Goal: Task Accomplishment & Management: Manage account settings

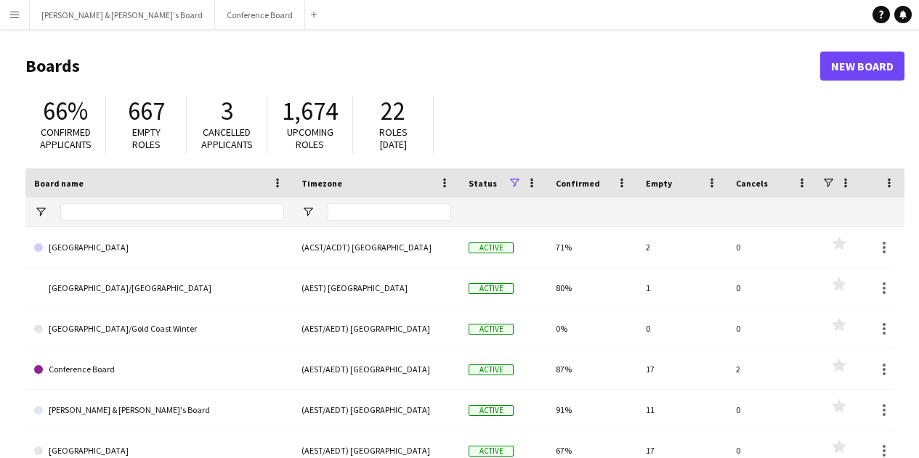
click at [10, 12] on app-icon "Menu" at bounding box center [15, 15] width 12 height 12
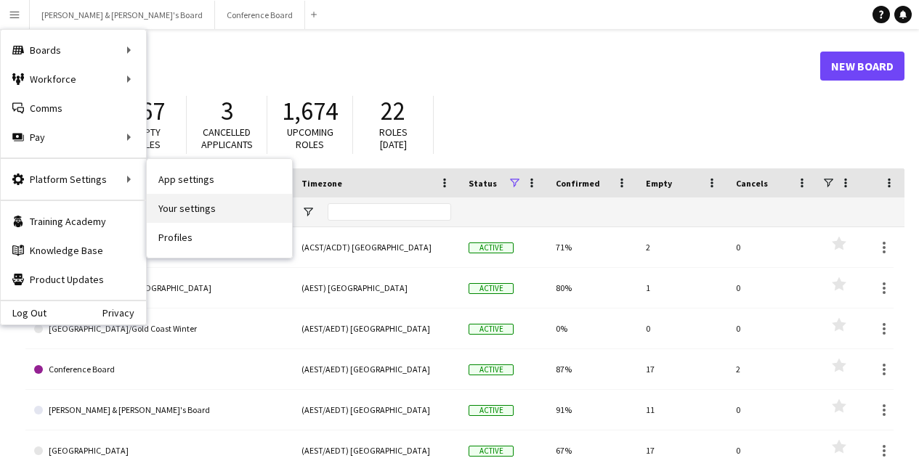
click at [205, 211] on link "Your settings" at bounding box center [219, 208] width 145 height 29
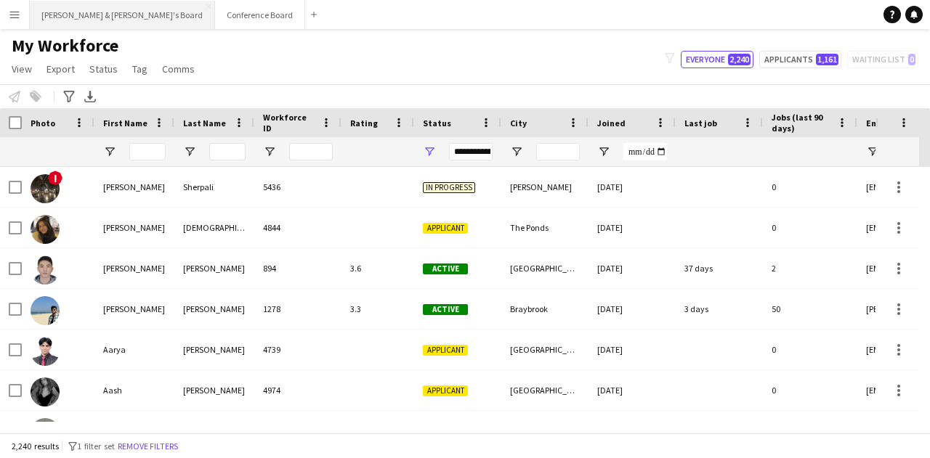
click at [42, 20] on button "[PERSON_NAME] & [PERSON_NAME]'s Board Close" at bounding box center [122, 15] width 185 height 28
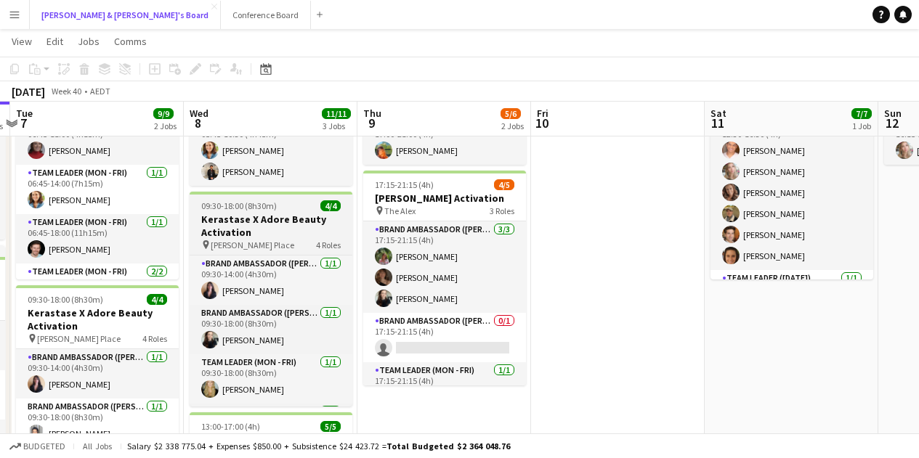
scroll to position [0, 684]
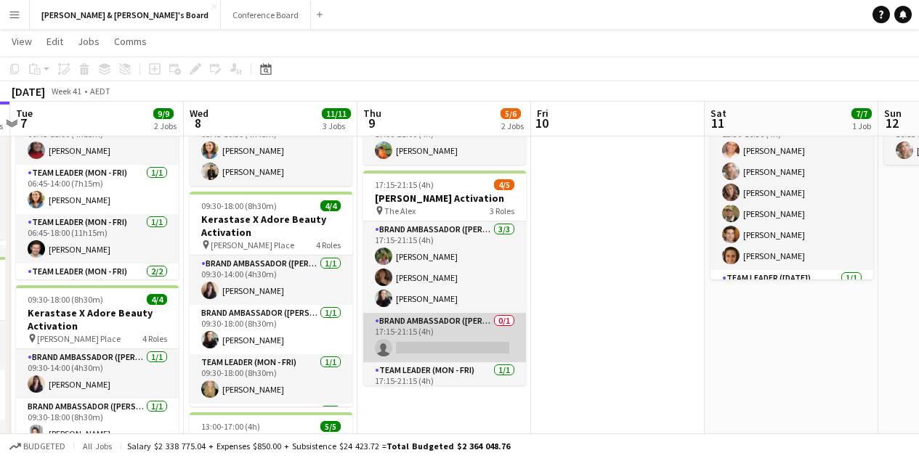
click at [433, 339] on app-card-role "Brand Ambassador (Mon - Fri) 0/1 17:15-21:15 (4h) single-neutral-actions" at bounding box center [444, 337] width 163 height 49
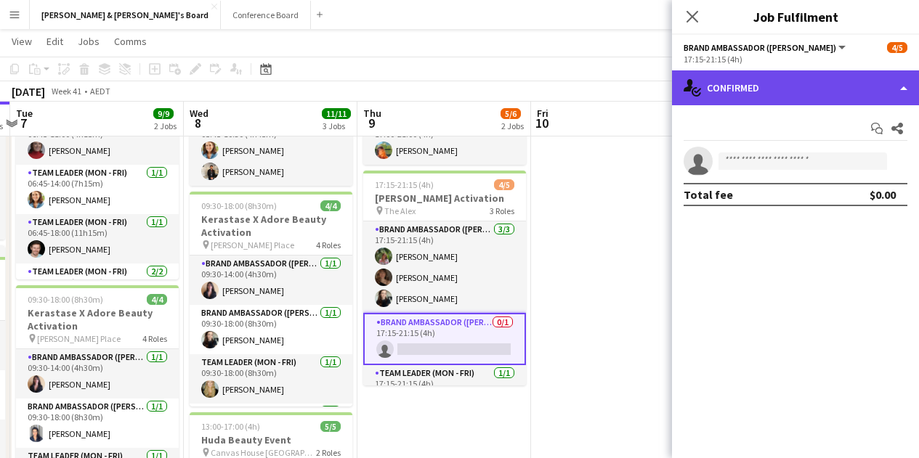
click at [868, 74] on div "single-neutral-actions-check-2 Confirmed" at bounding box center [795, 87] width 247 height 35
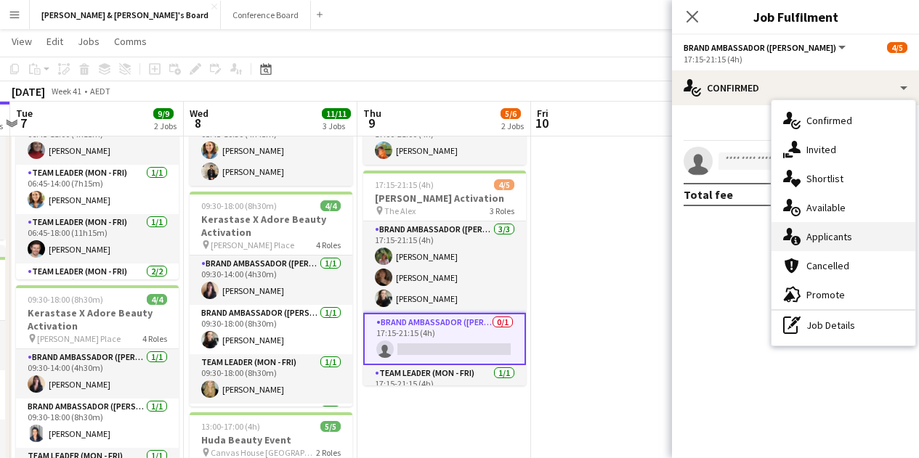
click at [845, 246] on div "single-neutral-actions-information Applicants" at bounding box center [844, 236] width 144 height 29
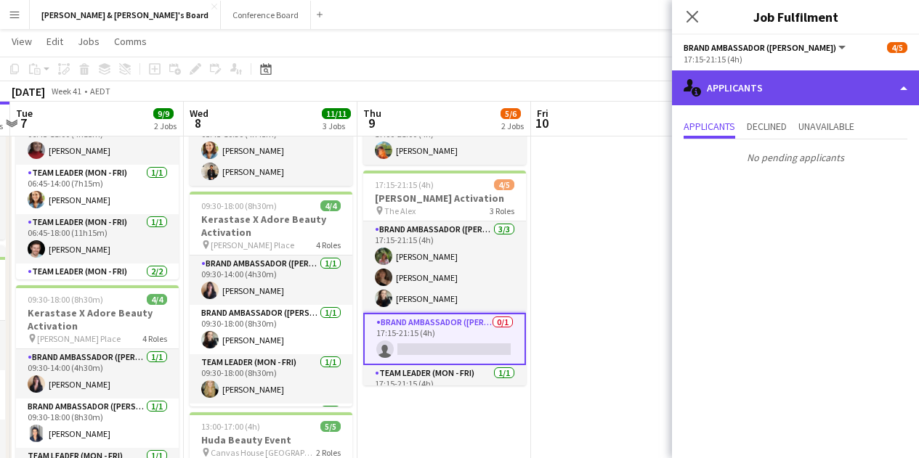
click at [815, 78] on div "single-neutral-actions-information Applicants" at bounding box center [795, 87] width 247 height 35
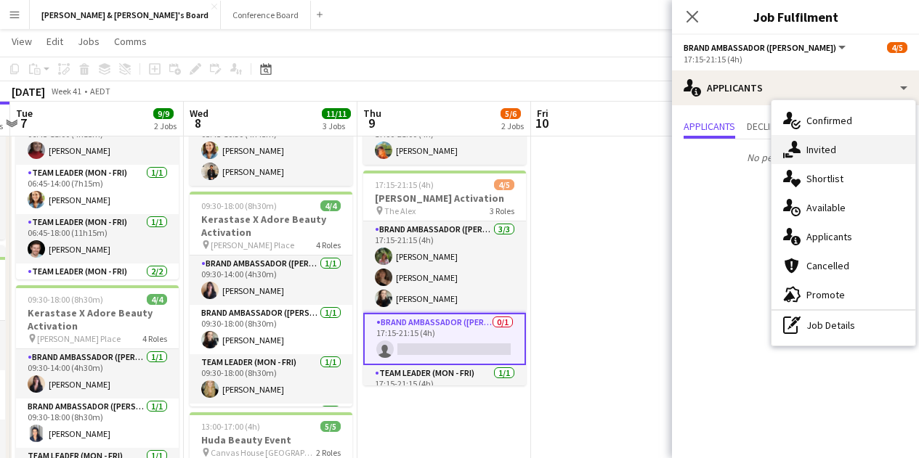
click at [836, 155] on div "single-neutral-actions-share-1 Invited" at bounding box center [844, 149] width 144 height 29
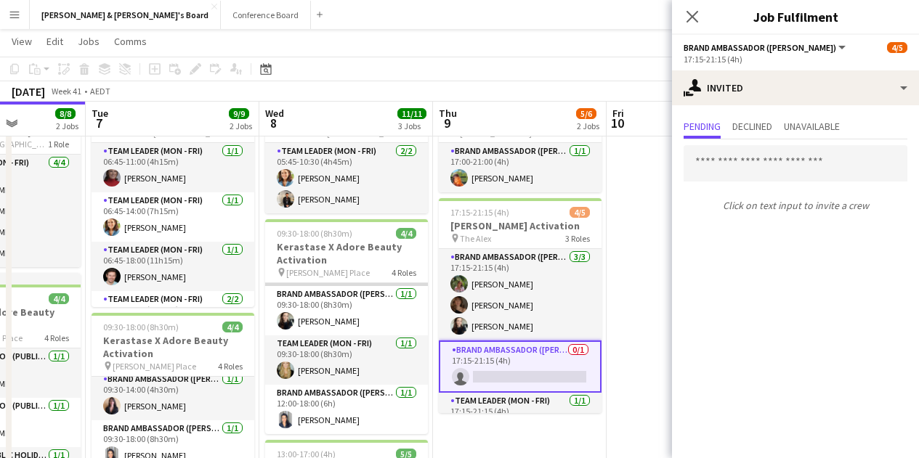
scroll to position [0, 0]
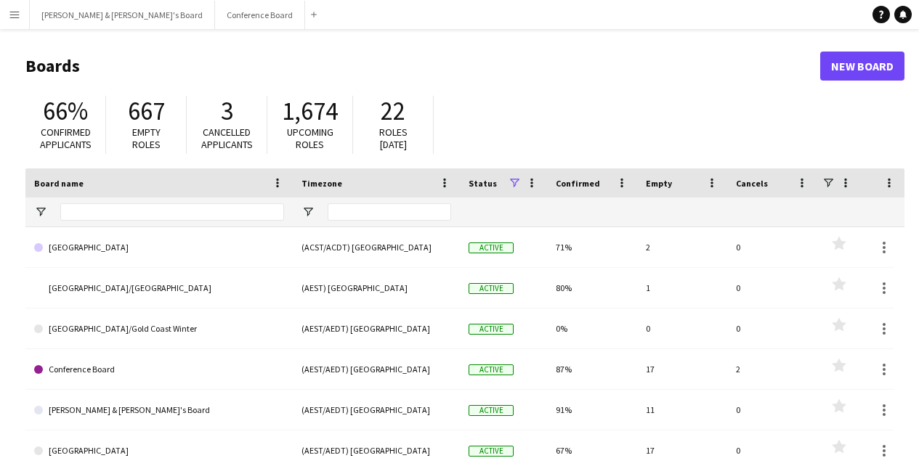
click at [11, 13] on app-icon "Menu" at bounding box center [15, 15] width 12 height 12
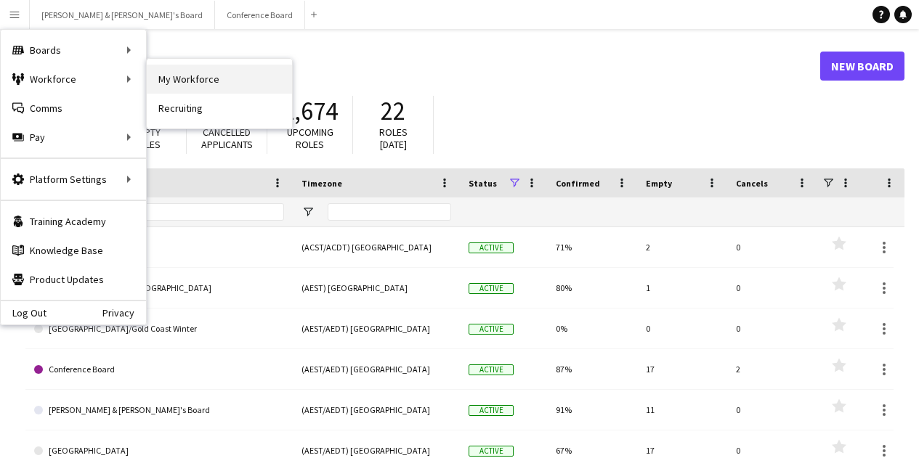
click at [182, 82] on link "My Workforce" at bounding box center [219, 79] width 145 height 29
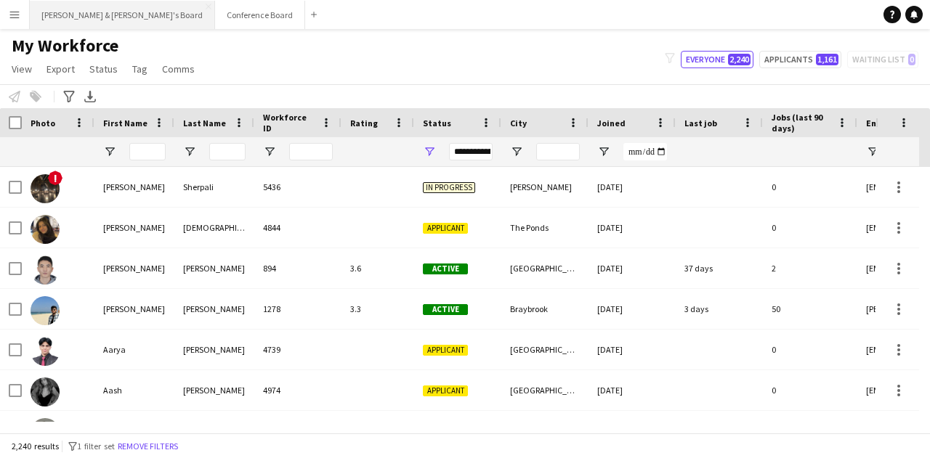
click at [63, 25] on button "[PERSON_NAME] & [PERSON_NAME]'s Board Close" at bounding box center [122, 15] width 185 height 28
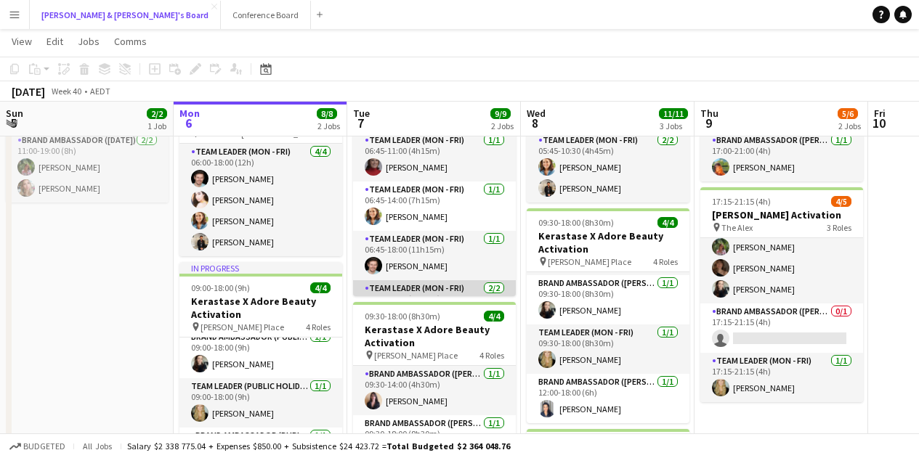
scroll to position [54, 0]
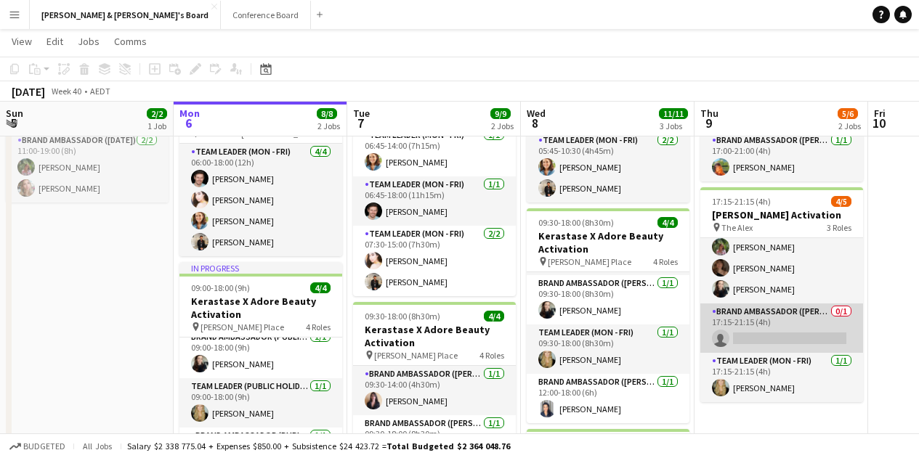
click at [747, 339] on app-card-role "Brand Ambassador (Mon - Fri) 0/1 17:15-21:15 (4h) single-neutral-actions" at bounding box center [781, 328] width 163 height 49
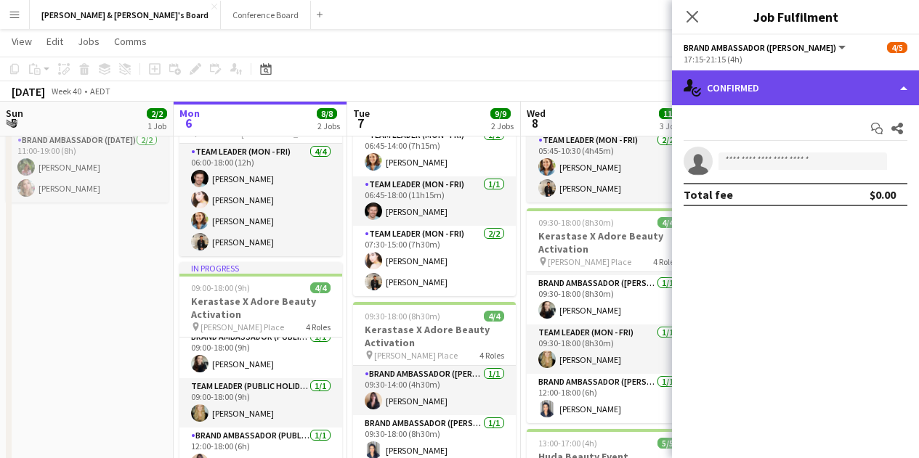
click at [756, 87] on div "single-neutral-actions-check-2 Confirmed" at bounding box center [795, 87] width 247 height 35
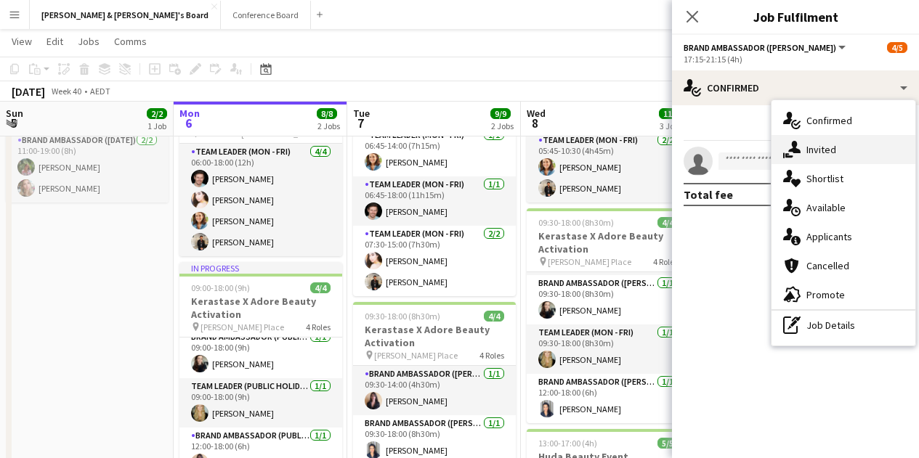
click at [841, 152] on div "single-neutral-actions-share-1 Invited" at bounding box center [844, 149] width 144 height 29
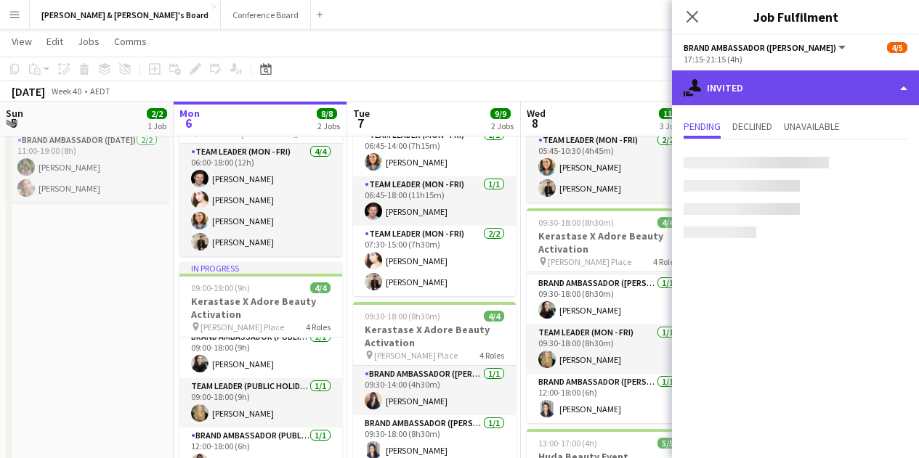
click at [760, 84] on div "single-neutral-actions-share-1 Invited" at bounding box center [795, 87] width 247 height 35
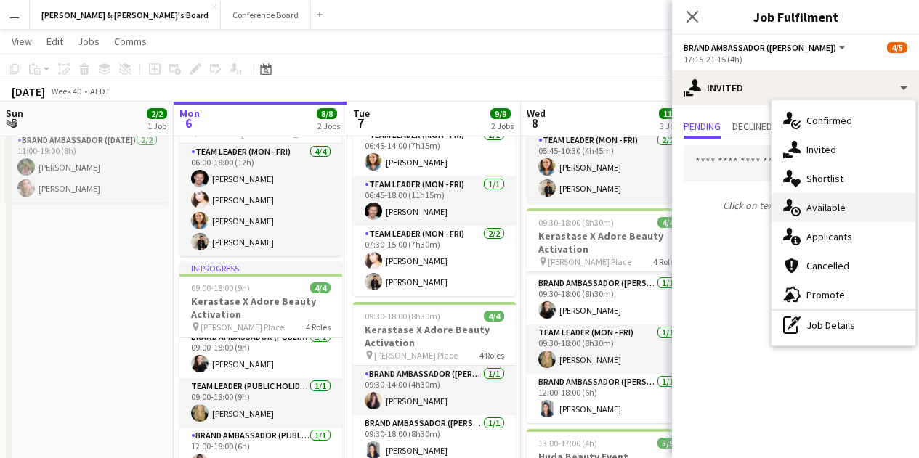
click at [833, 211] on span "Available" at bounding box center [826, 207] width 39 height 13
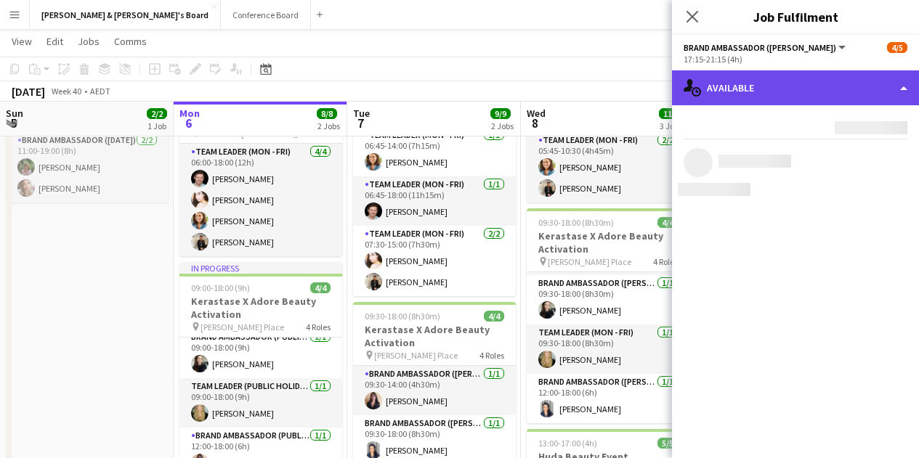
click at [762, 75] on div "single-neutral-actions-upload Available" at bounding box center [795, 87] width 247 height 35
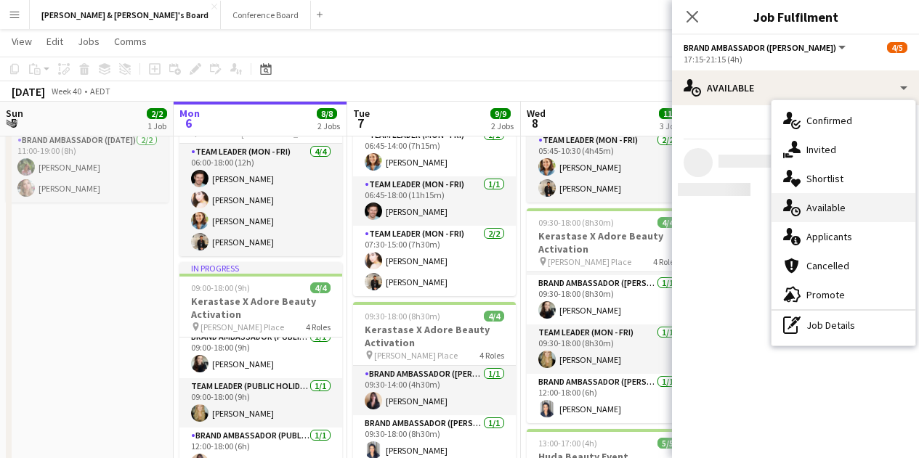
click at [835, 211] on span "Available" at bounding box center [826, 207] width 39 height 13
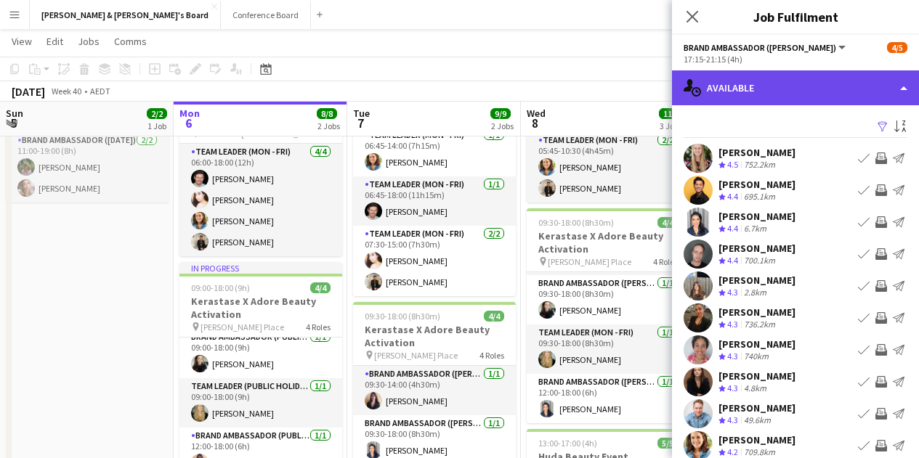
click at [772, 78] on div "single-neutral-actions-upload Available" at bounding box center [795, 87] width 247 height 35
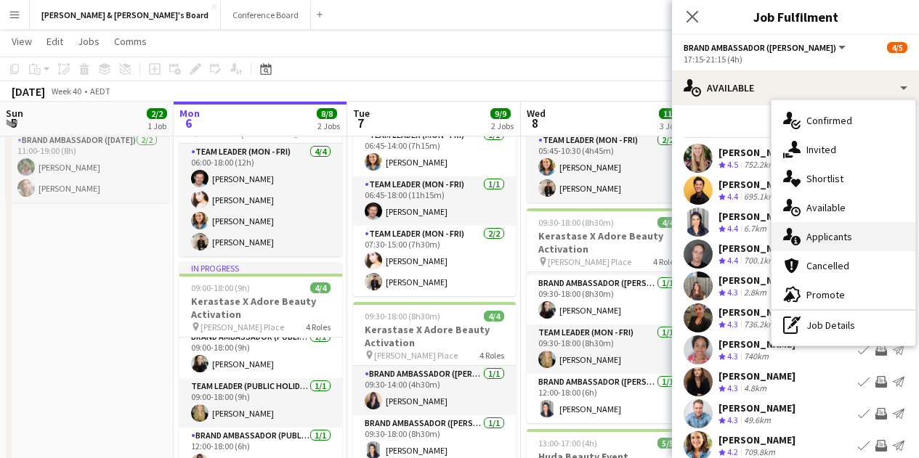
click at [844, 237] on span "Applicants" at bounding box center [830, 236] width 46 height 13
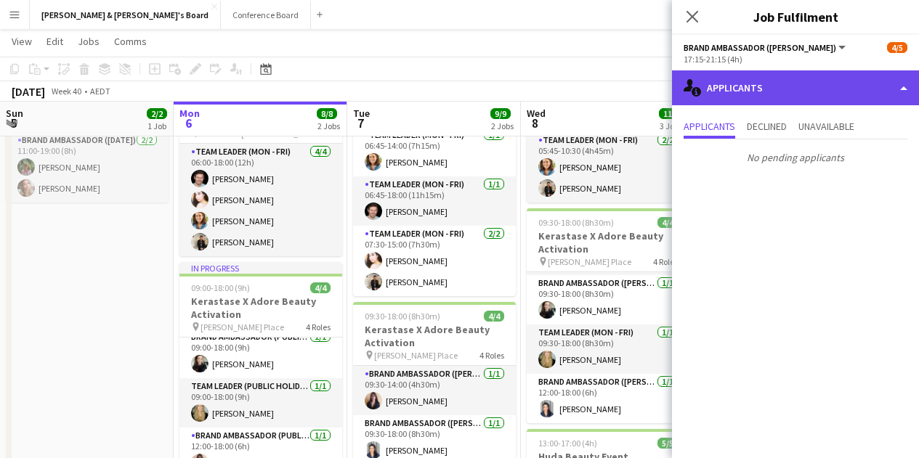
click at [780, 101] on div "single-neutral-actions-information Applicants" at bounding box center [795, 87] width 247 height 35
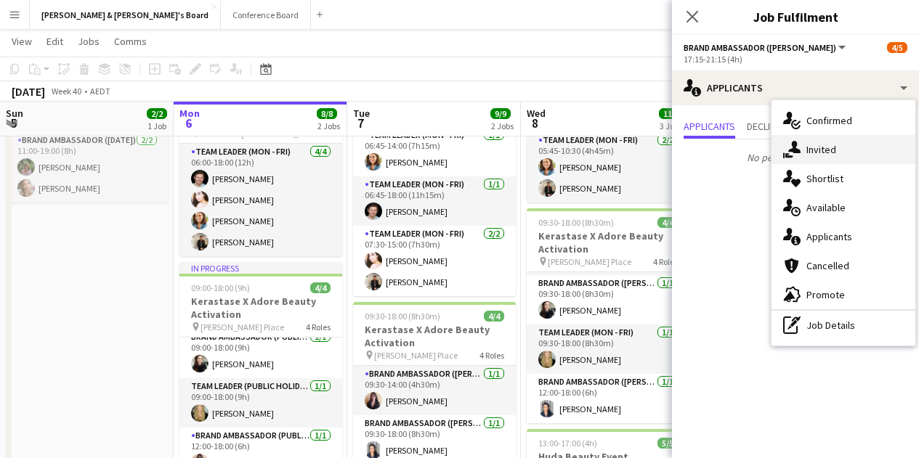
click at [836, 146] on span "Invited" at bounding box center [822, 149] width 30 height 13
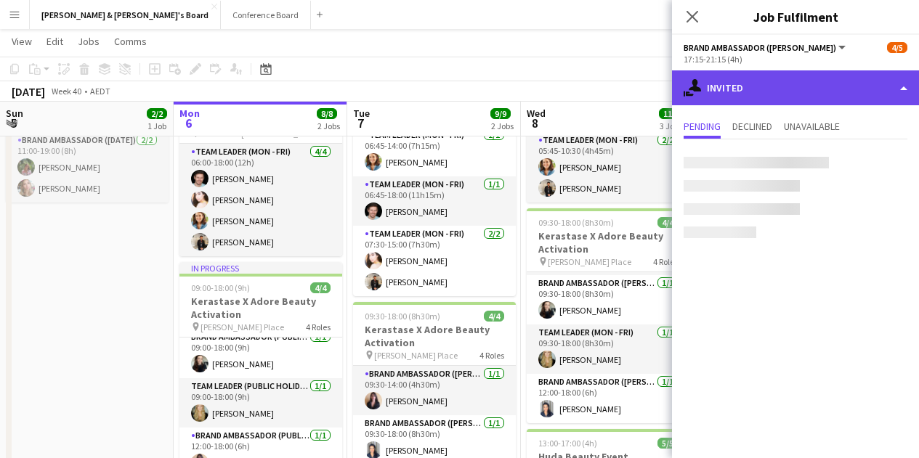
click at [780, 84] on div "single-neutral-actions-share-1 Invited" at bounding box center [795, 87] width 247 height 35
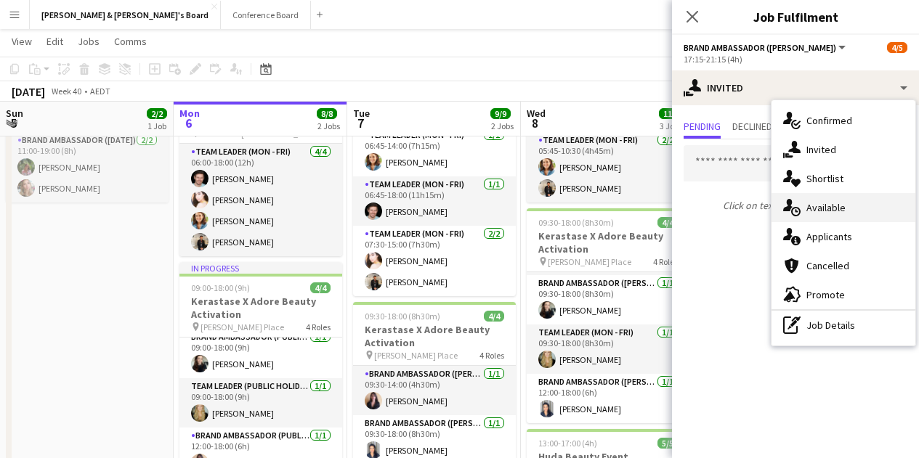
click at [865, 197] on div "single-neutral-actions-upload Available" at bounding box center [844, 207] width 144 height 29
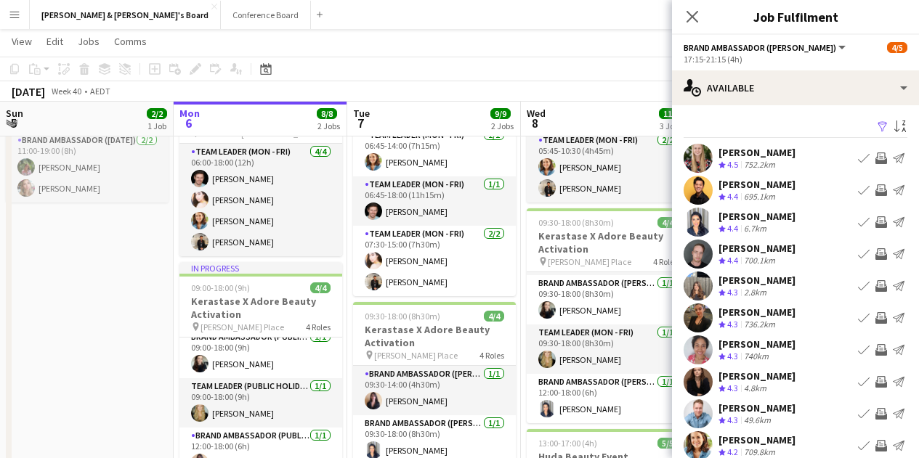
click at [877, 130] on app-icon "Filter" at bounding box center [883, 128] width 12 height 14
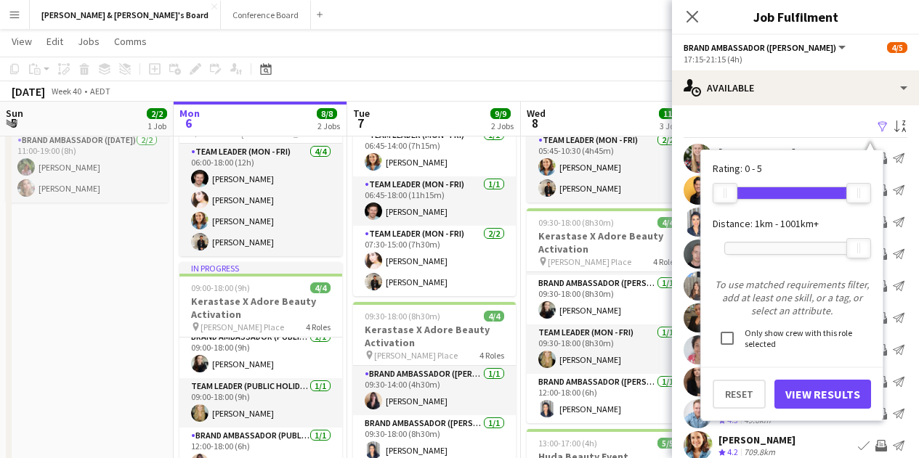
click at [676, 386] on div "[PERSON_NAME] Crew rating 4.3 4.8km Book crew Invite crew Send notification" at bounding box center [795, 382] width 247 height 29
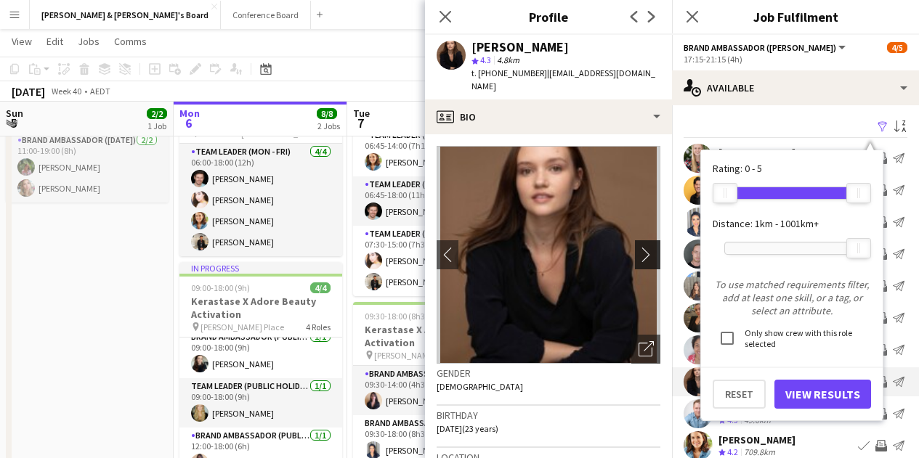
click at [639, 247] on app-icon "chevron-right" at bounding box center [650, 254] width 23 height 15
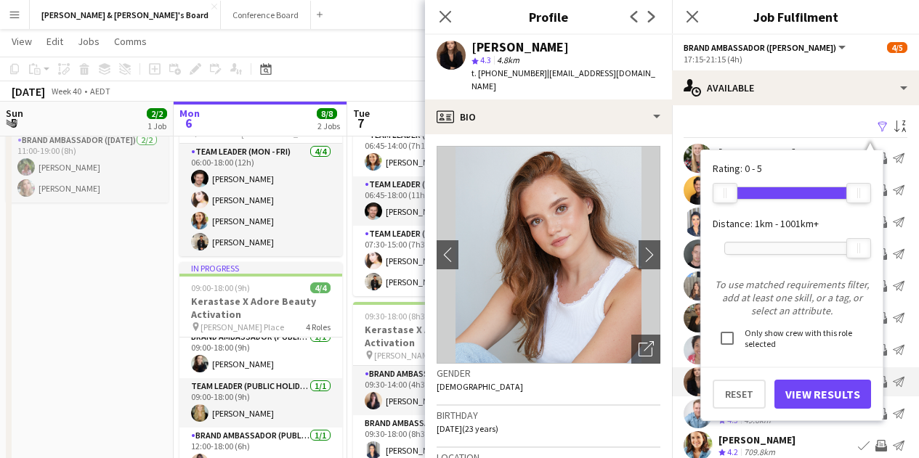
click at [852, 60] on div "17:15-21:15 (4h)" at bounding box center [796, 59] width 224 height 11
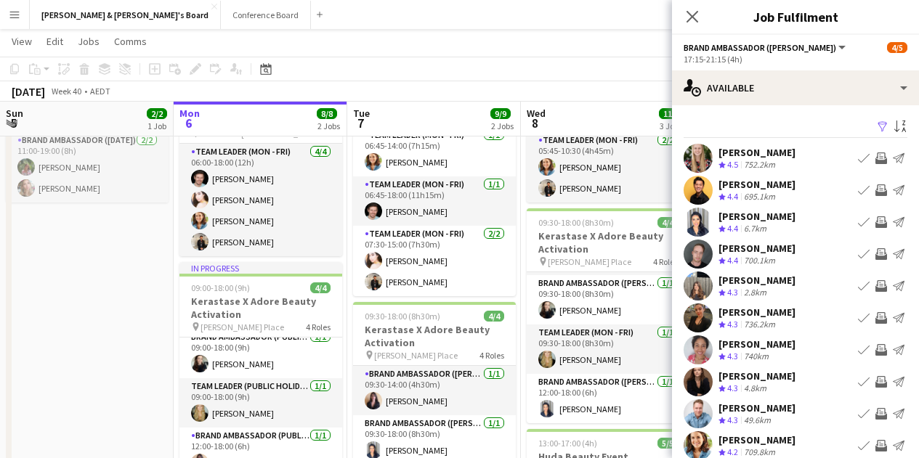
click at [707, 381] on app-user-avatar at bounding box center [698, 382] width 29 height 29
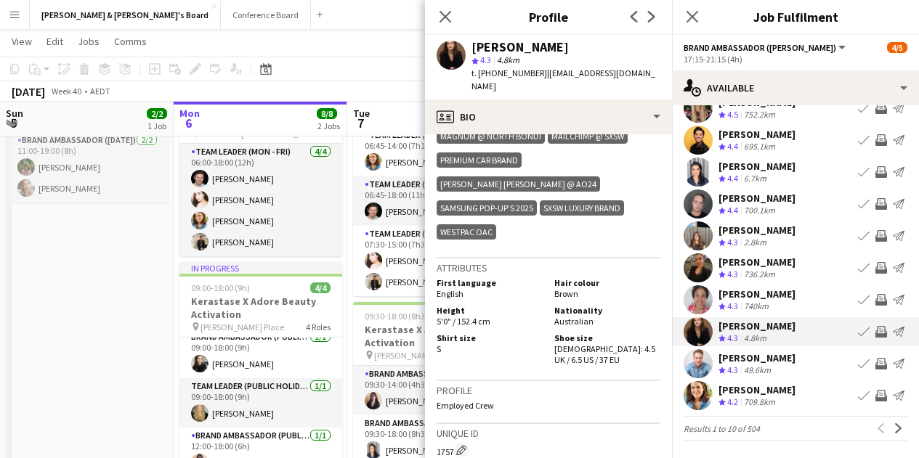
scroll to position [49, 0]
click at [894, 430] on app-icon "Next" at bounding box center [899, 429] width 10 height 10
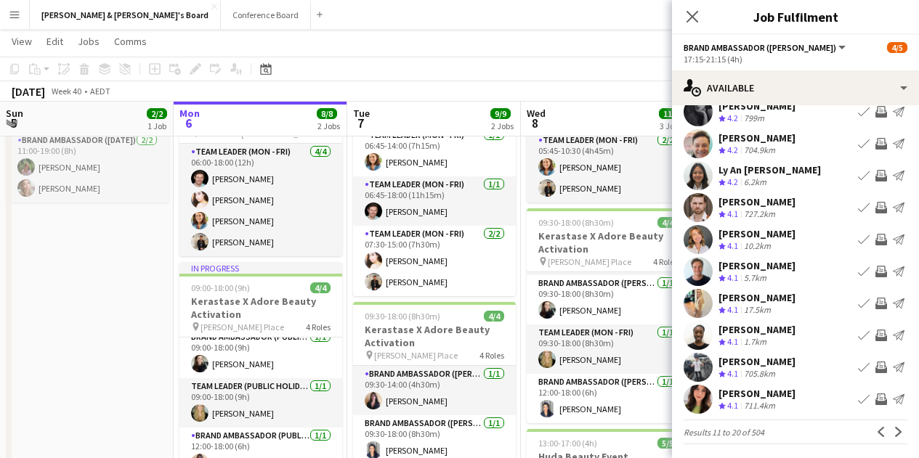
scroll to position [50, 0]
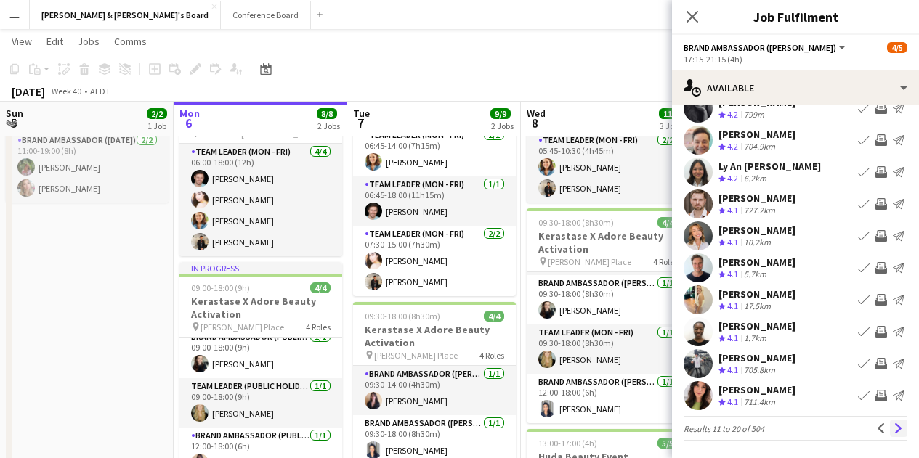
click at [894, 429] on app-icon "Next" at bounding box center [899, 429] width 10 height 10
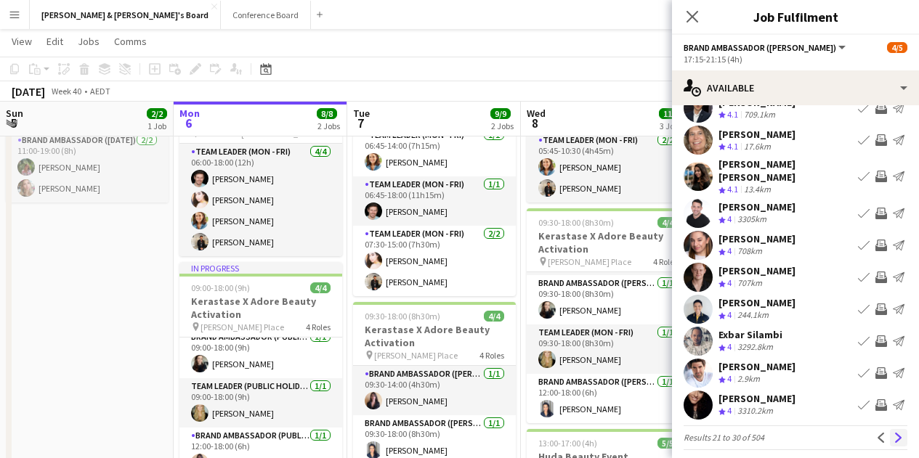
click at [894, 433] on app-icon "Next" at bounding box center [899, 438] width 10 height 10
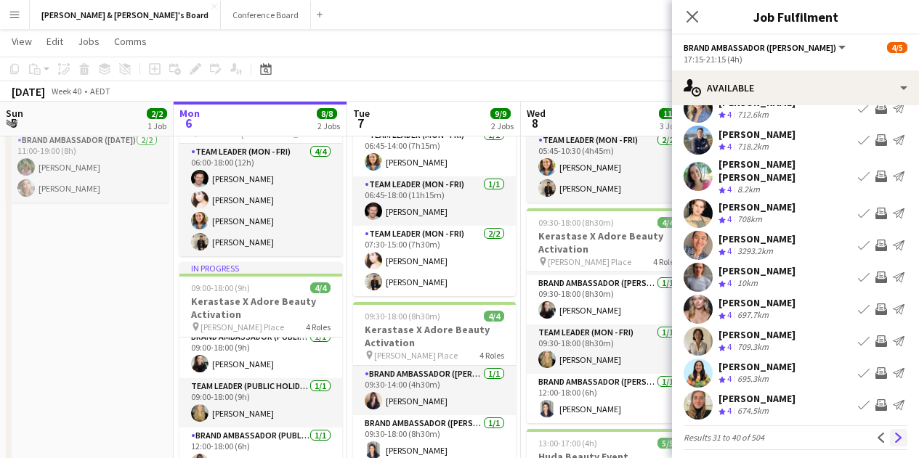
click at [894, 433] on app-icon "Next" at bounding box center [899, 438] width 10 height 10
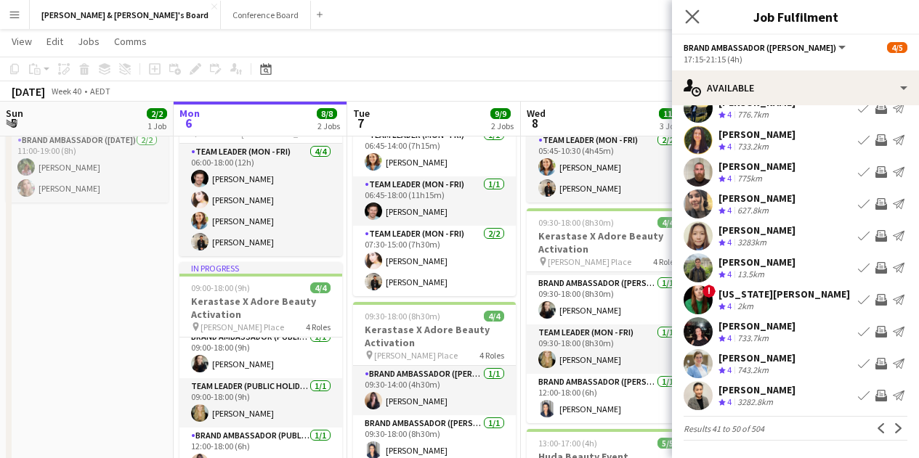
click at [701, 21] on app-icon "Close pop-in" at bounding box center [692, 17] width 21 height 21
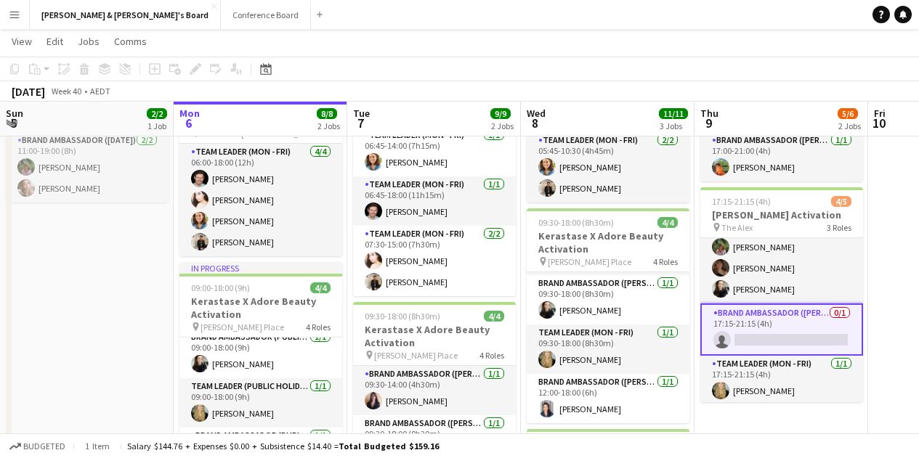
click at [20, 20] on button "Menu" at bounding box center [14, 14] width 29 height 29
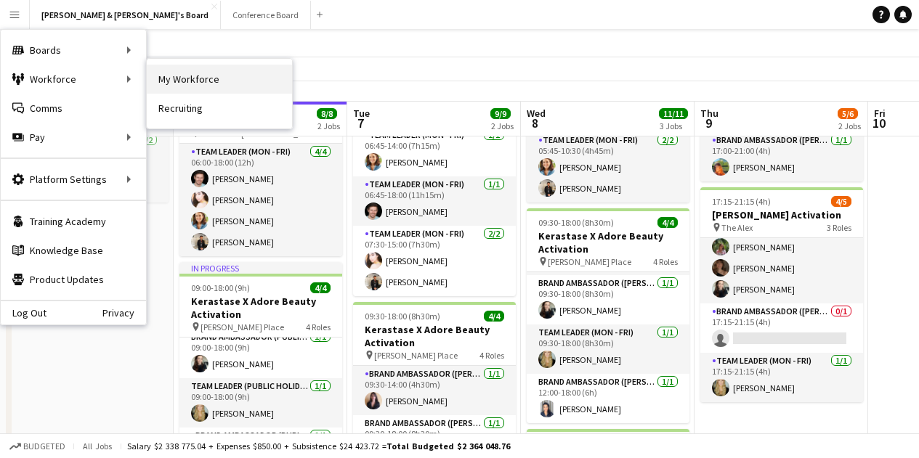
click at [188, 79] on link "My Workforce" at bounding box center [219, 79] width 145 height 29
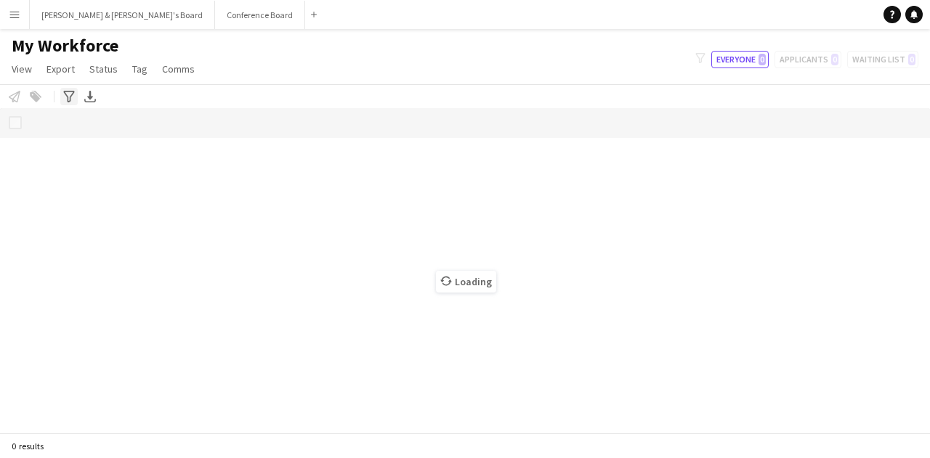
click at [70, 100] on icon at bounding box center [68, 97] width 11 height 12
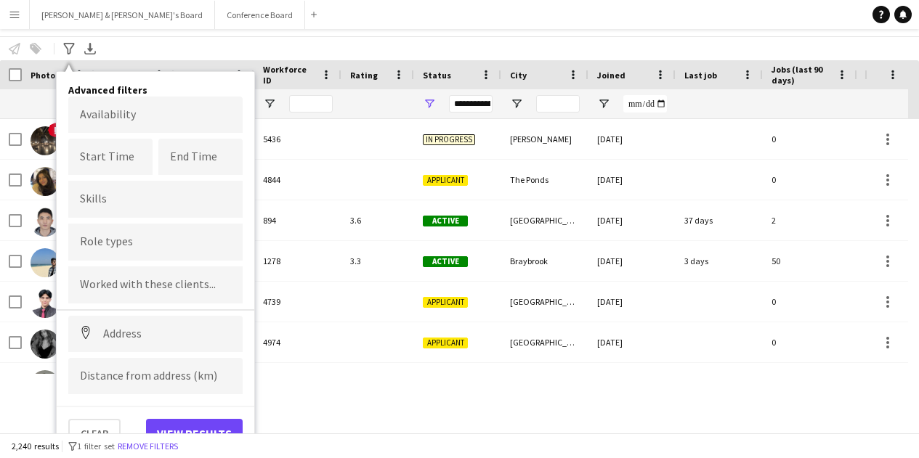
scroll to position [49, 0]
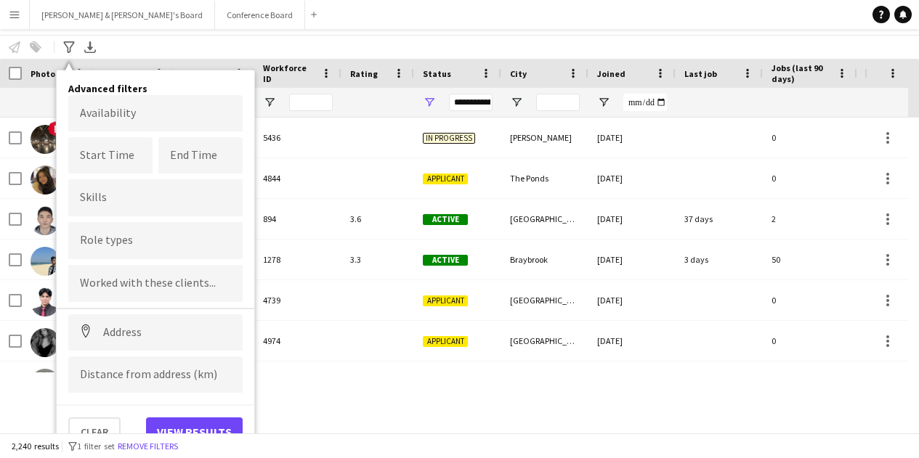
click at [407, 32] on div "My Workforce View Views Default view New view Update view Delete view Edit name…" at bounding box center [459, 9] width 919 height 49
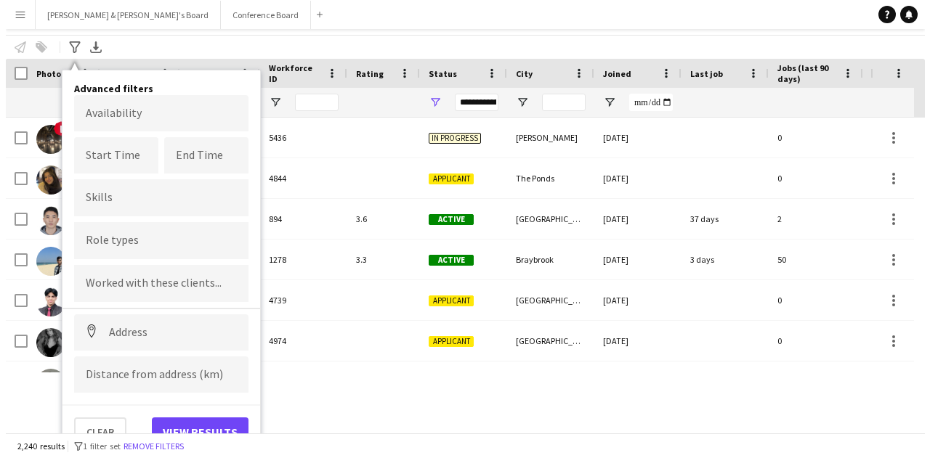
scroll to position [0, 0]
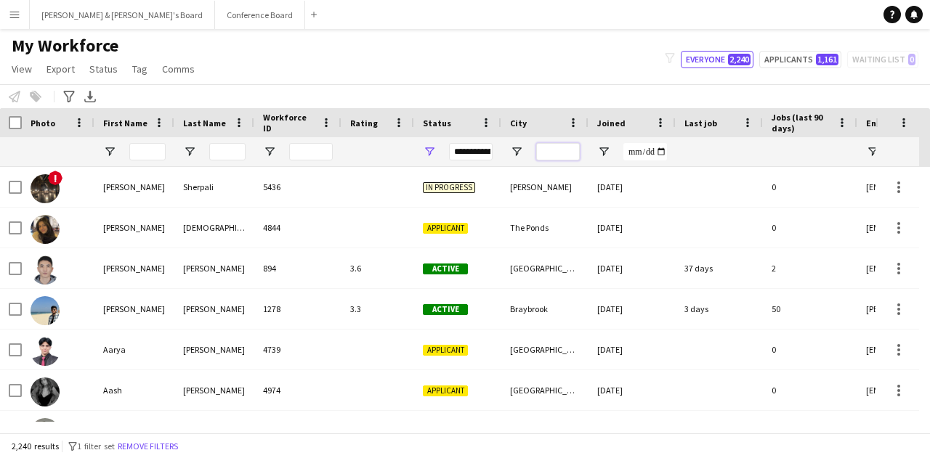
click at [553, 149] on input "City Filter Input" at bounding box center [558, 151] width 44 height 17
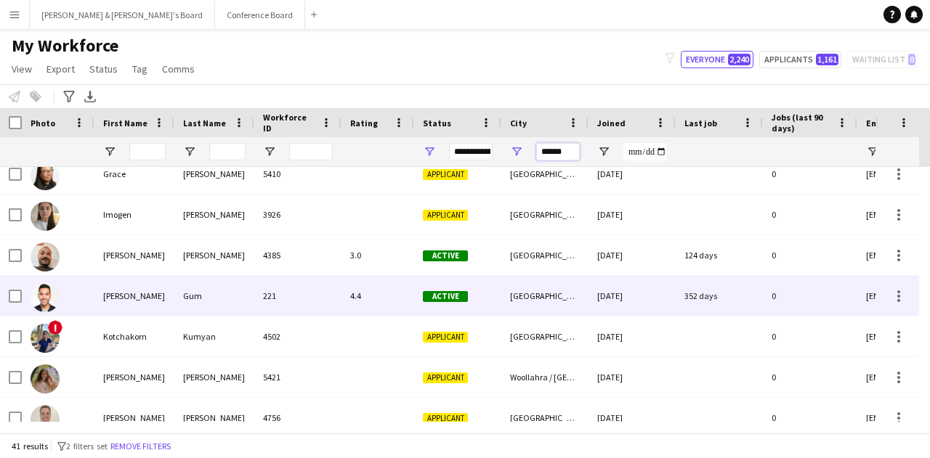
scroll to position [645, 0]
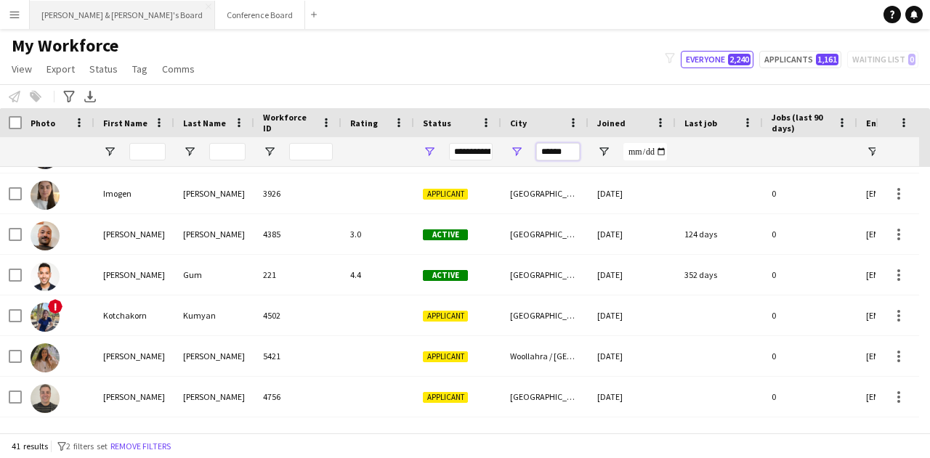
type input "******"
click at [37, 14] on button "[PERSON_NAME] & [PERSON_NAME]'s Board Close" at bounding box center [122, 15] width 185 height 28
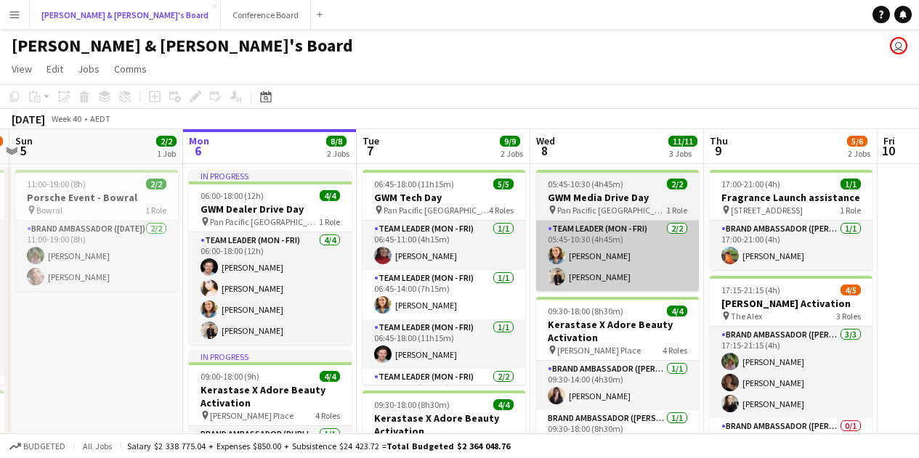
scroll to position [0, 514]
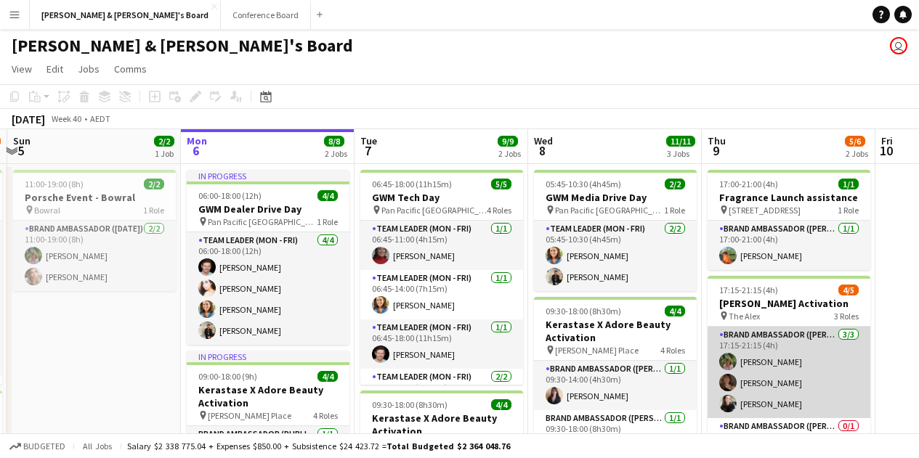
click at [785, 345] on app-card-role "Brand Ambassador (Mon - Fri) [DATE] 17:15-21:15 (4h) [PERSON_NAME] [PERSON_NAME…" at bounding box center [789, 373] width 163 height 92
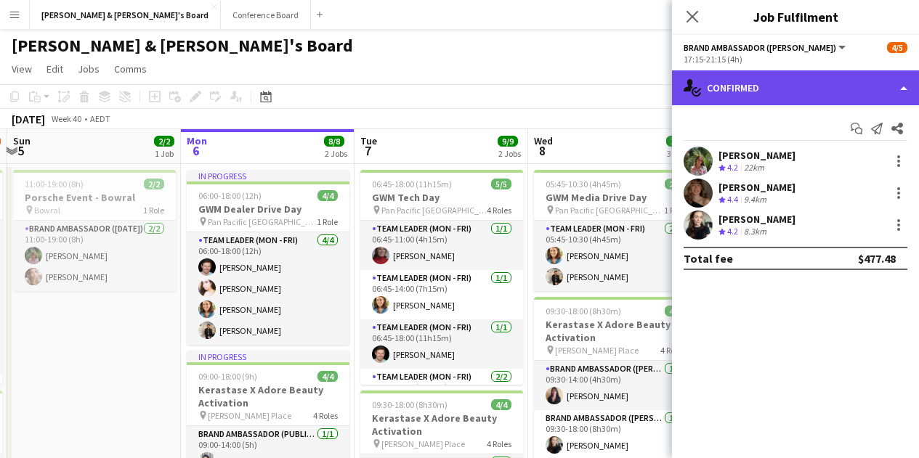
click at [775, 96] on div "single-neutral-actions-check-2 Confirmed" at bounding box center [795, 87] width 247 height 35
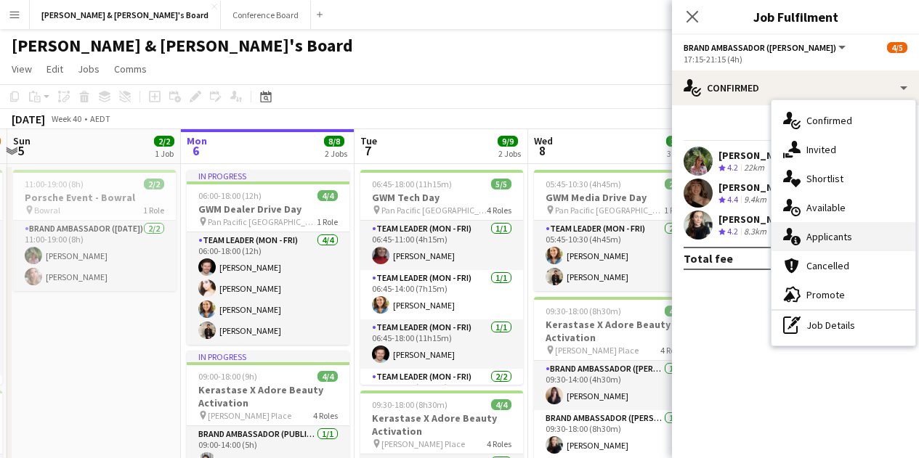
click at [844, 239] on span "Applicants" at bounding box center [830, 236] width 46 height 13
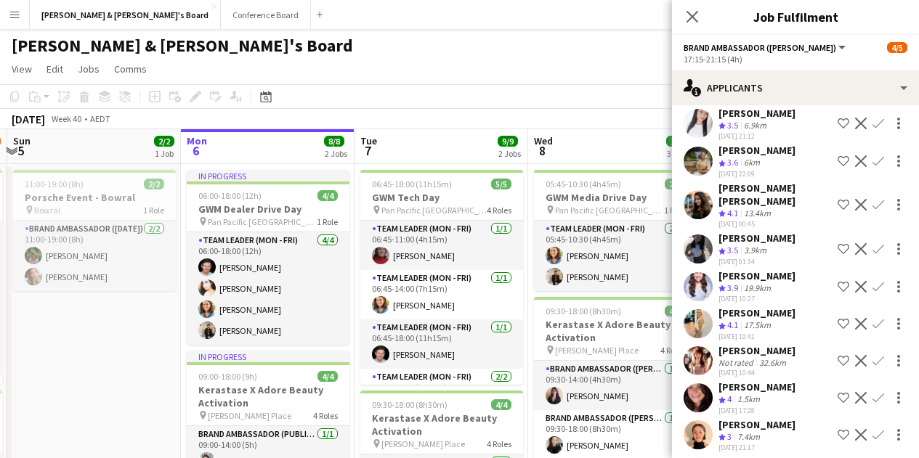
scroll to position [291, 0]
click at [698, 310] on app-user-avatar at bounding box center [698, 324] width 29 height 29
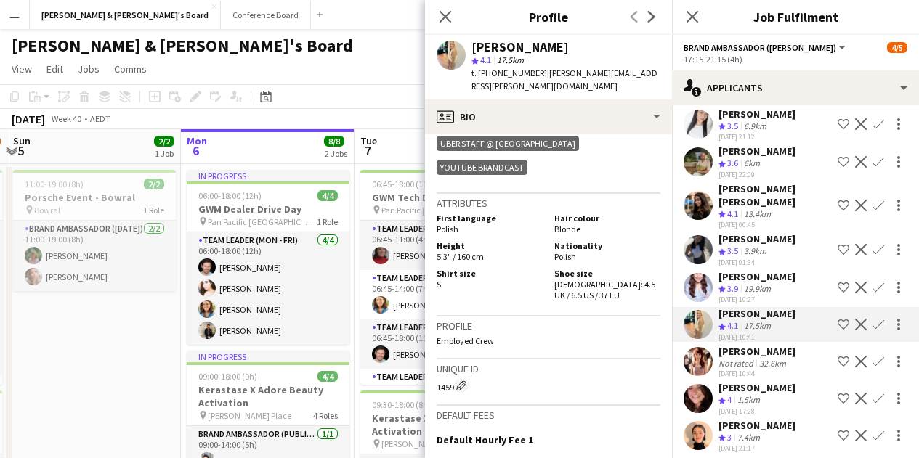
scroll to position [950, 0]
click at [704, 384] on app-user-avatar at bounding box center [698, 398] width 29 height 29
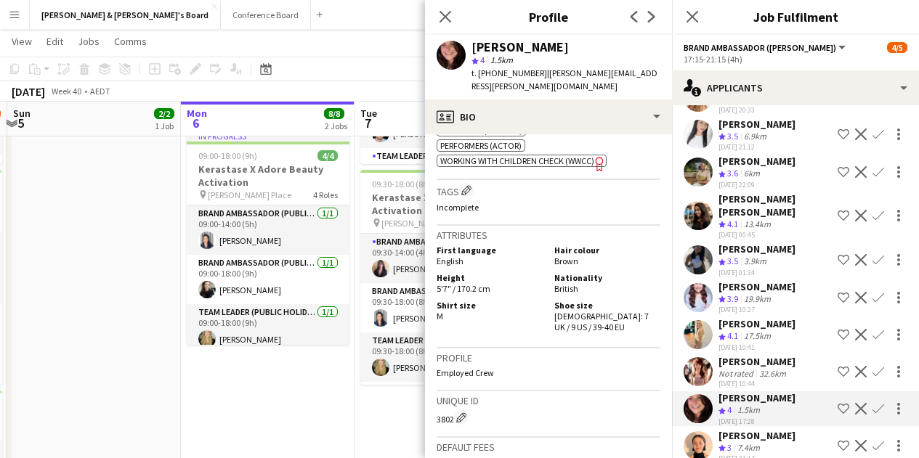
scroll to position [280, 0]
click at [699, 284] on app-user-avatar at bounding box center [698, 298] width 29 height 29
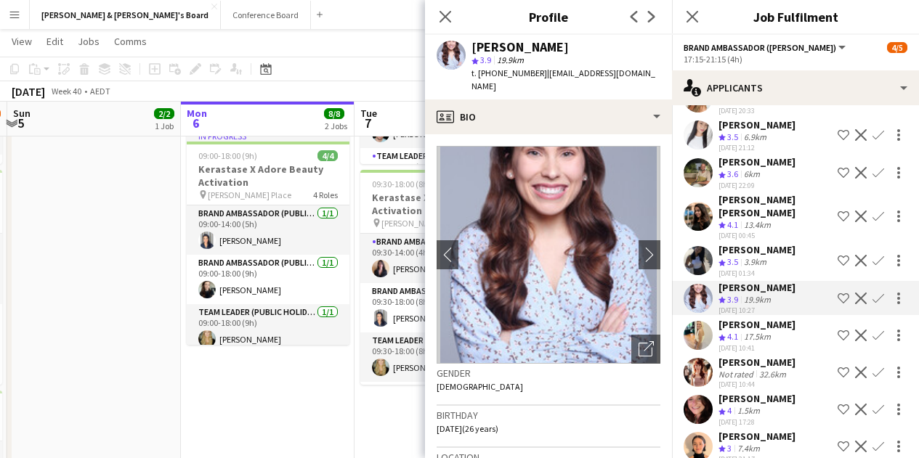
click at [699, 321] on app-user-avatar at bounding box center [698, 335] width 29 height 29
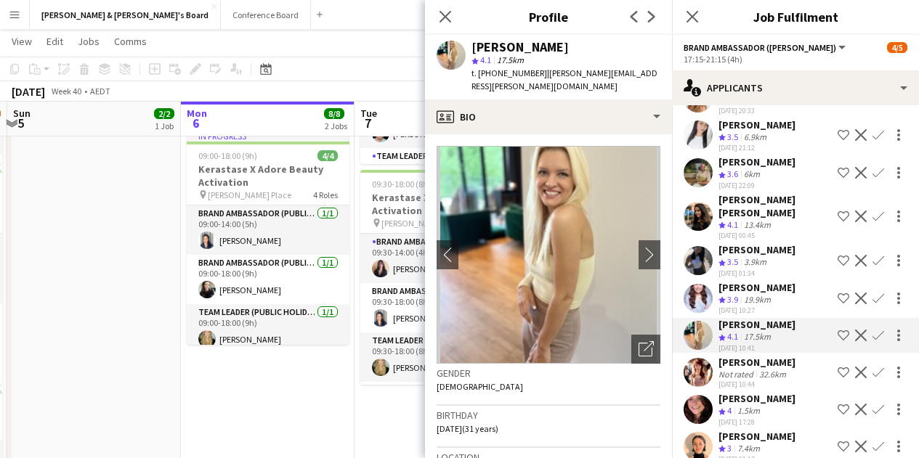
click at [705, 358] on app-user-avatar at bounding box center [698, 372] width 29 height 29
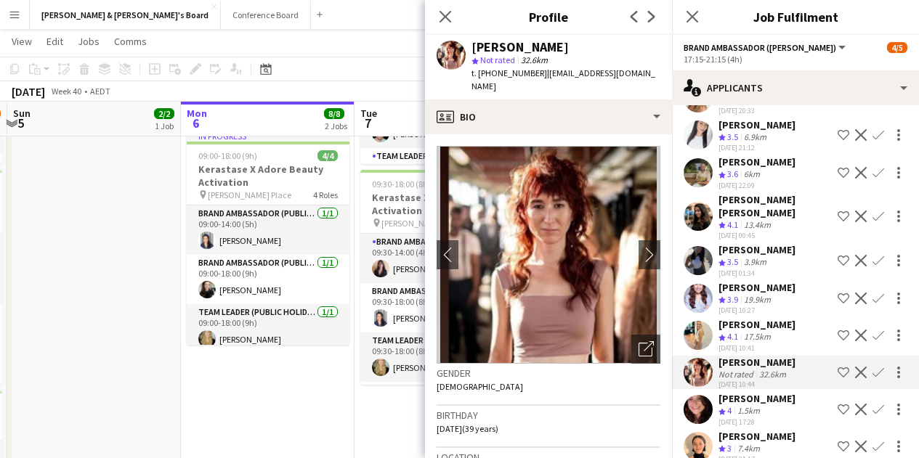
click at [700, 395] on app-user-avatar at bounding box center [698, 409] width 29 height 29
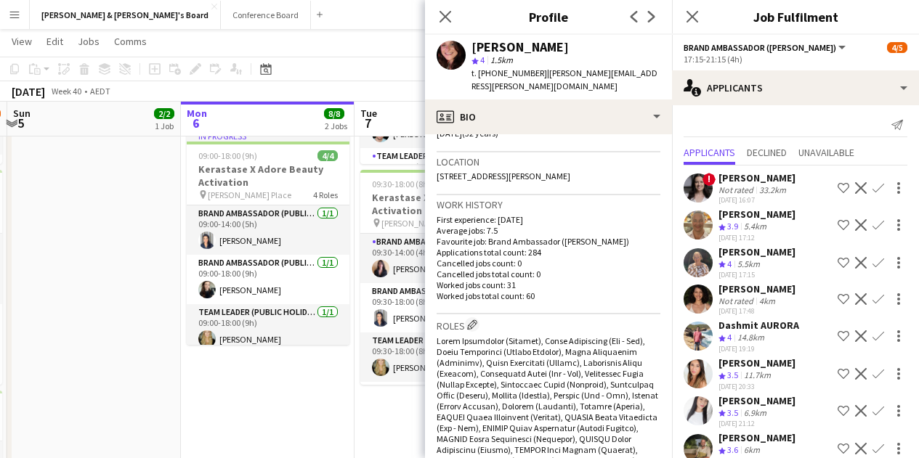
scroll to position [0, 0]
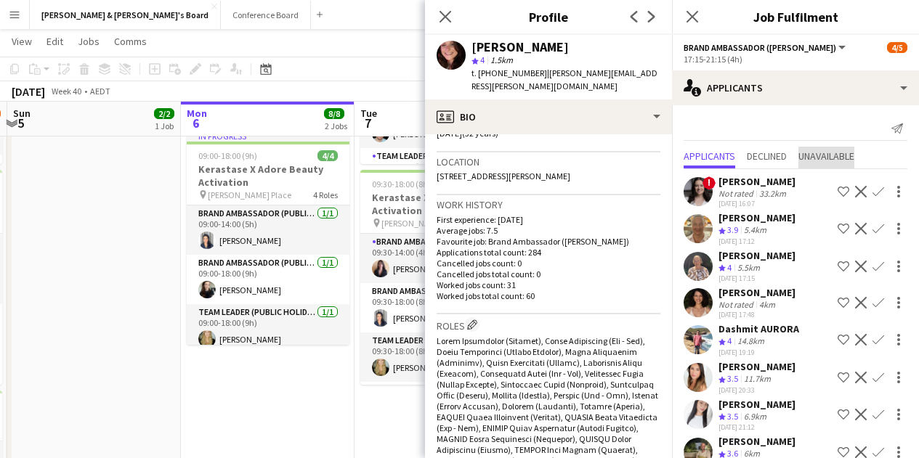
click at [816, 161] on span "Unavailable" at bounding box center [827, 156] width 56 height 10
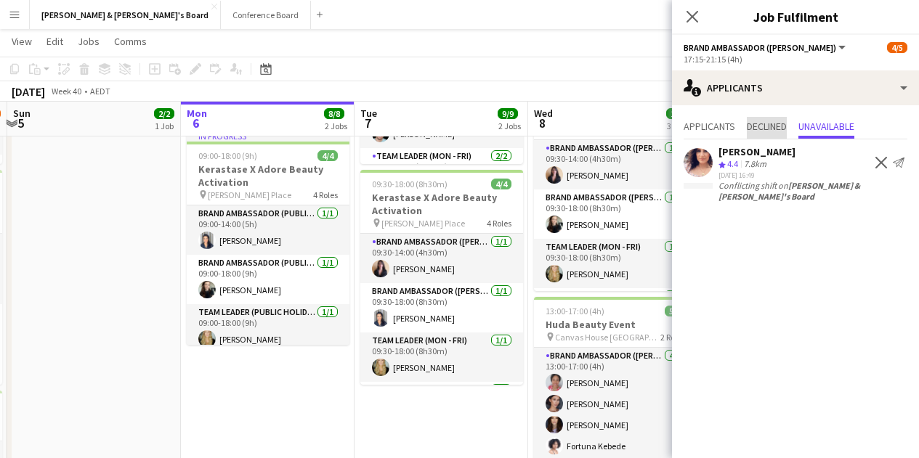
click at [764, 129] on span "Declined" at bounding box center [767, 126] width 40 height 10
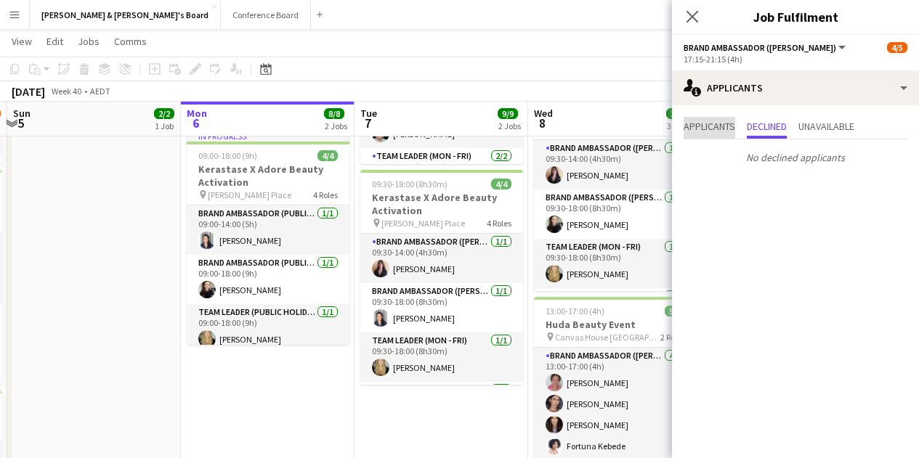
click at [712, 128] on span "Applicants" at bounding box center [710, 126] width 52 height 10
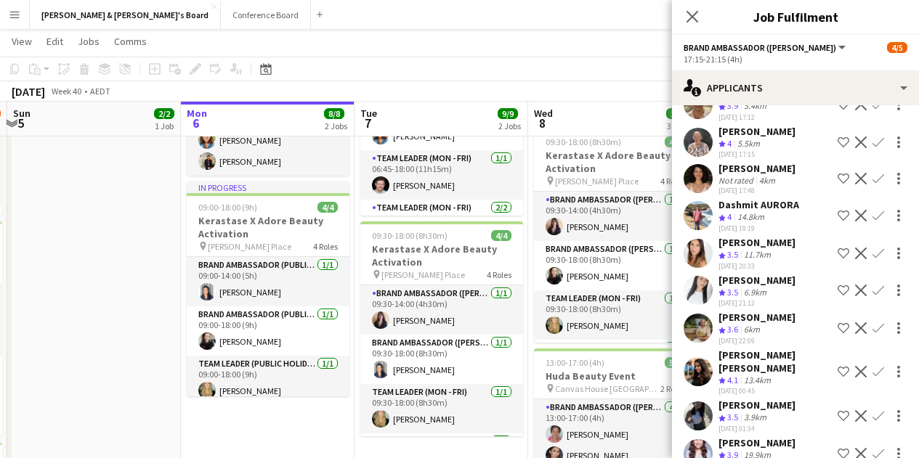
scroll to position [125, 0]
click at [693, 247] on app-user-avatar at bounding box center [698, 252] width 29 height 29
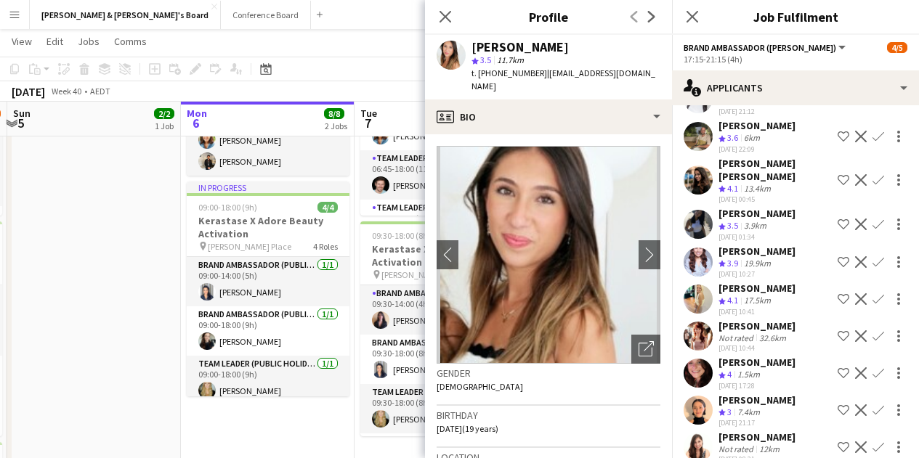
scroll to position [319, 0]
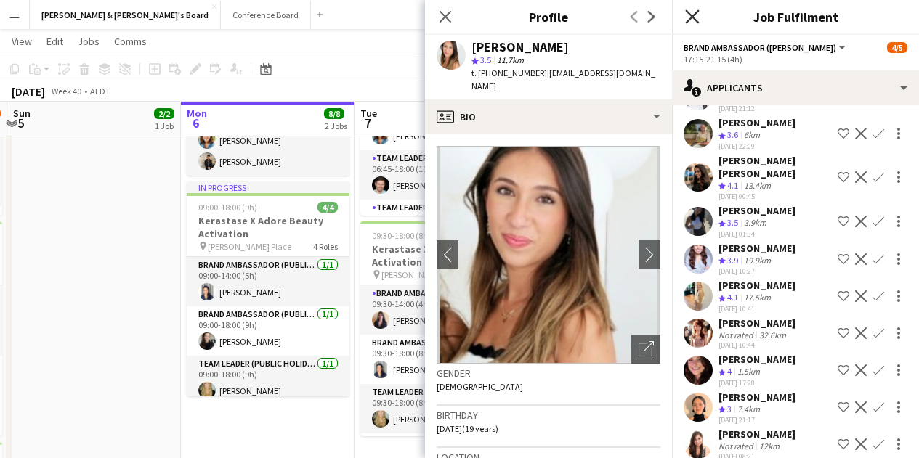
click at [697, 12] on icon at bounding box center [692, 16] width 14 height 14
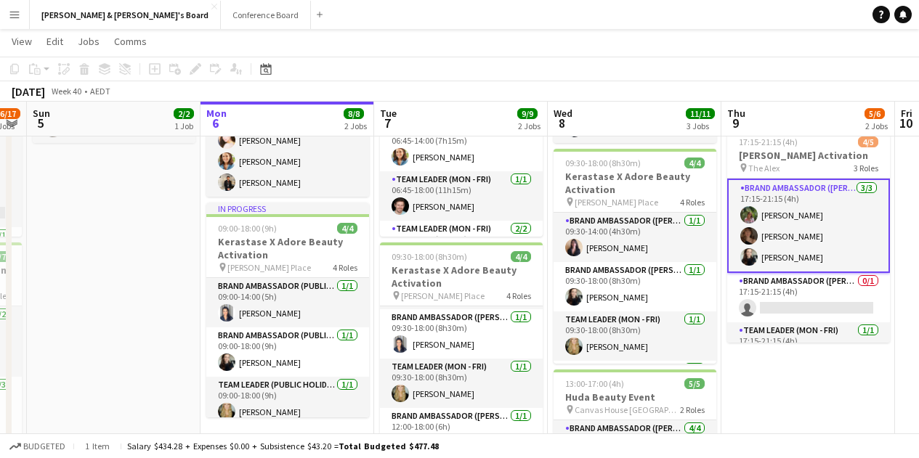
scroll to position [146, 0]
